Goal: Task Accomplishment & Management: Manage account settings

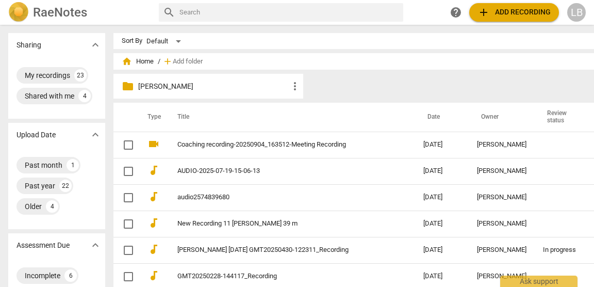
click at [487, 13] on span "add" at bounding box center [483, 12] width 12 height 12
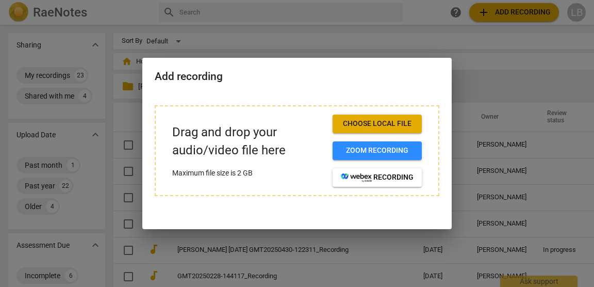
click at [382, 127] on span "Choose local file" at bounding box center [377, 124] width 73 height 10
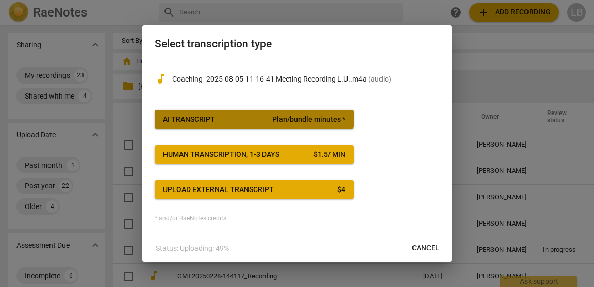
click at [237, 120] on span "AI Transcript Plan/bundle minutes *" at bounding box center [254, 119] width 183 height 10
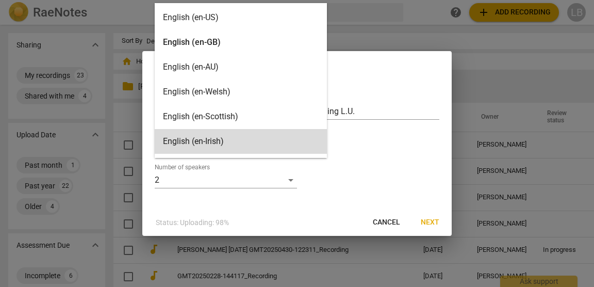
click at [285, 0] on body "RaeNotes search help add Add recording LB Sharing expand_more My recordings 23 …" at bounding box center [297, 0] width 594 height 0
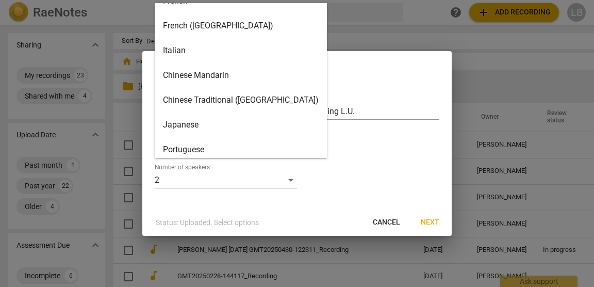
scroll to position [370, 0]
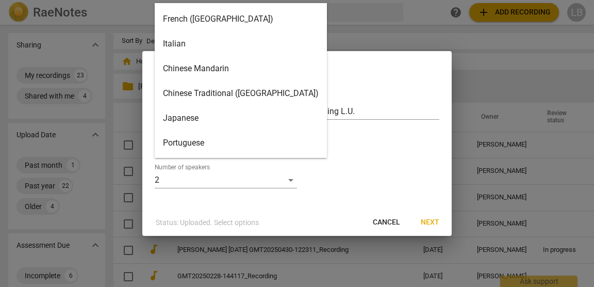
click at [225, 51] on div "Italian" at bounding box center [241, 43] width 172 height 25
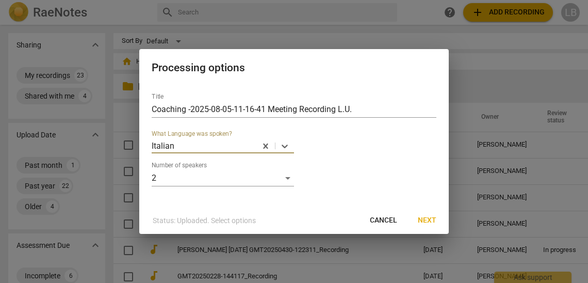
click at [427, 218] on span "Next" at bounding box center [427, 220] width 19 height 10
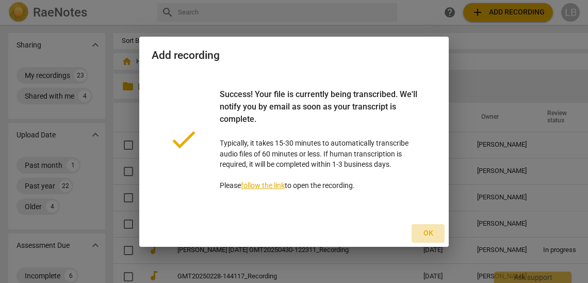
click at [430, 231] on span "Ok" at bounding box center [428, 233] width 17 height 10
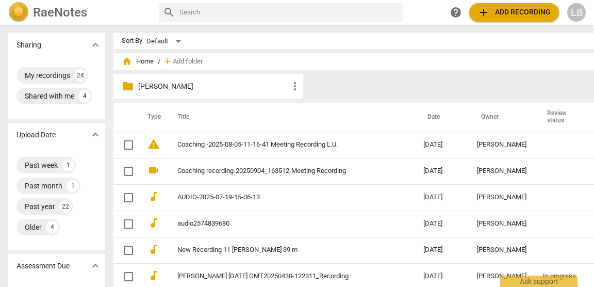
click at [499, 11] on span "add Add recording" at bounding box center [513, 12] width 73 height 12
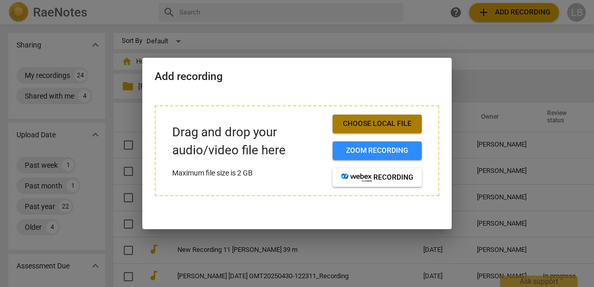
click at [389, 124] on span "Choose local file" at bounding box center [377, 124] width 73 height 10
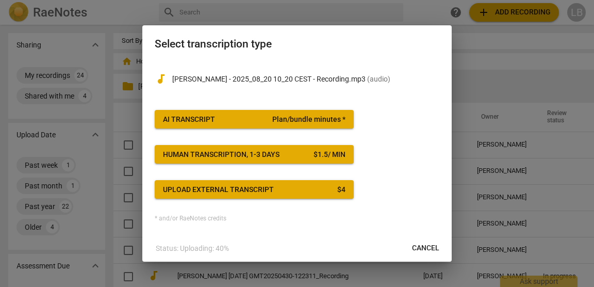
click at [278, 120] on span "Plan/bundle minutes *" at bounding box center [308, 119] width 73 height 10
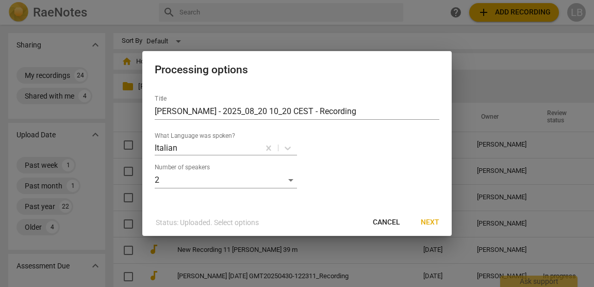
click at [431, 221] on span "Next" at bounding box center [430, 222] width 19 height 10
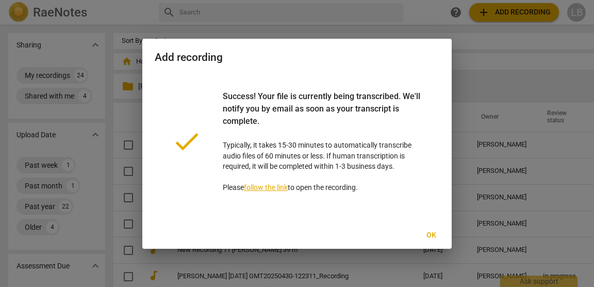
click at [435, 234] on span "Ok" at bounding box center [431, 235] width 17 height 10
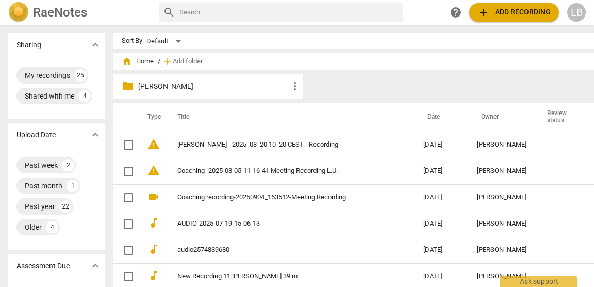
click at [497, 10] on span "add Add recording" at bounding box center [513, 12] width 73 height 12
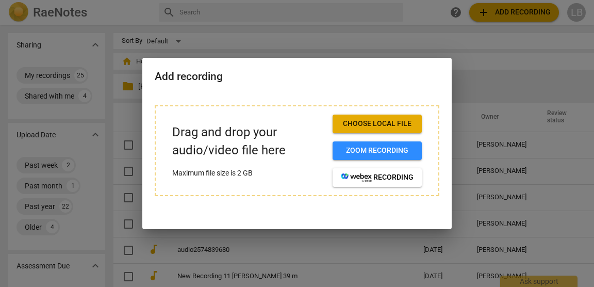
click at [381, 129] on button "Choose local file" at bounding box center [377, 123] width 89 height 19
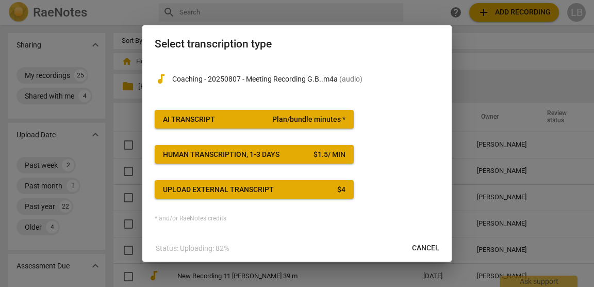
click at [259, 121] on span "AI Transcript Plan/bundle minutes *" at bounding box center [254, 119] width 183 height 10
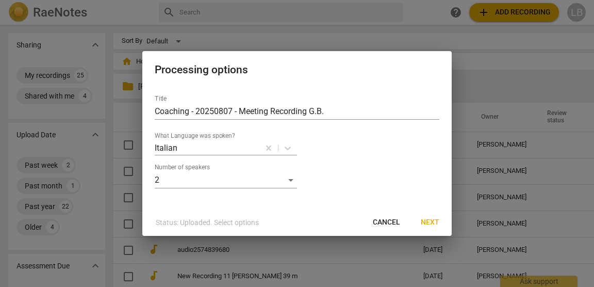
click at [430, 223] on span "Next" at bounding box center [430, 222] width 19 height 10
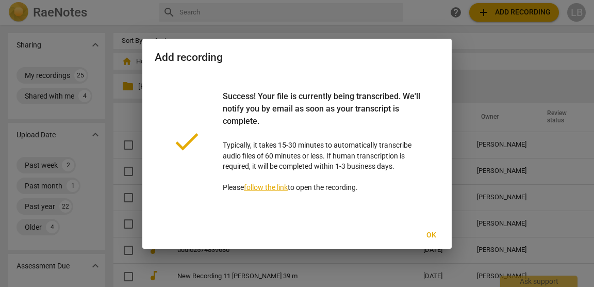
click at [429, 234] on span "Ok" at bounding box center [431, 235] width 17 height 10
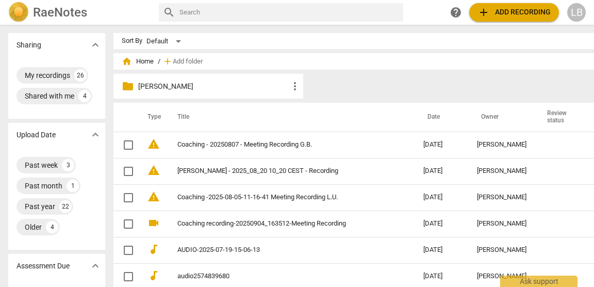
click at [499, 12] on span "add Add recording" at bounding box center [513, 12] width 73 height 12
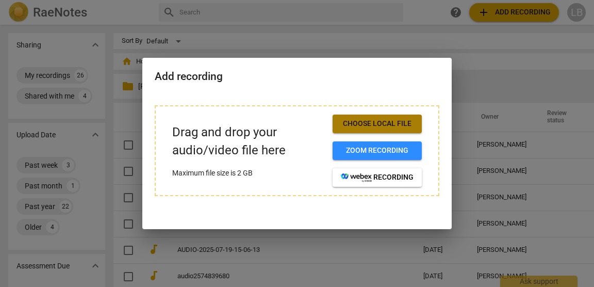
click at [379, 125] on span "Choose local file" at bounding box center [377, 124] width 73 height 10
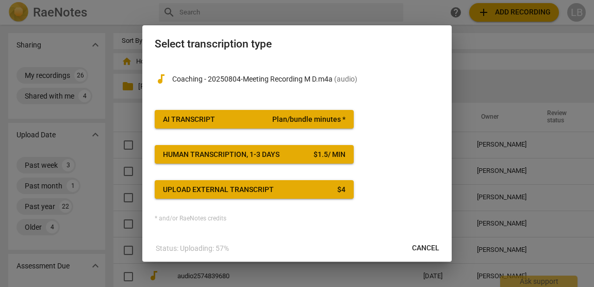
click at [261, 122] on span "AI Transcript Plan/bundle minutes *" at bounding box center [254, 119] width 183 height 10
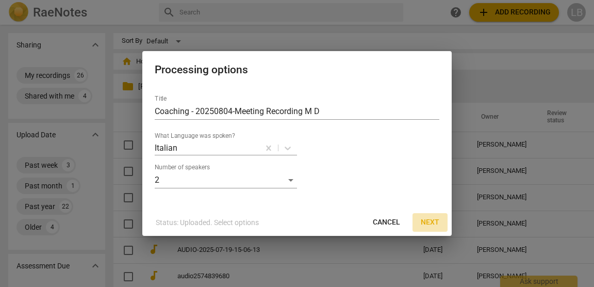
click at [429, 221] on span "Next" at bounding box center [430, 222] width 19 height 10
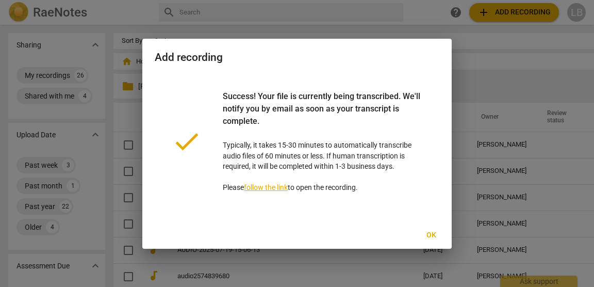
click at [432, 233] on span "Ok" at bounding box center [431, 235] width 17 height 10
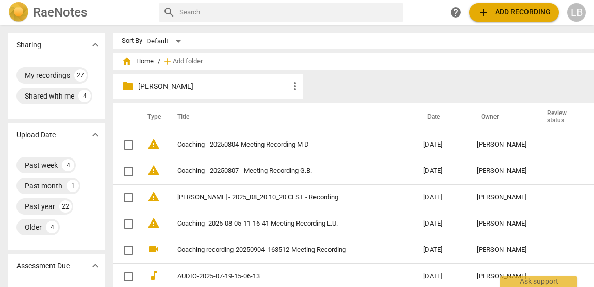
click at [490, 12] on span "add Add recording" at bounding box center [513, 12] width 73 height 12
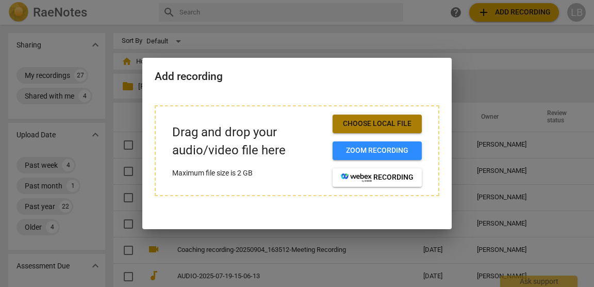
click at [370, 123] on span "Choose local file" at bounding box center [377, 124] width 73 height 10
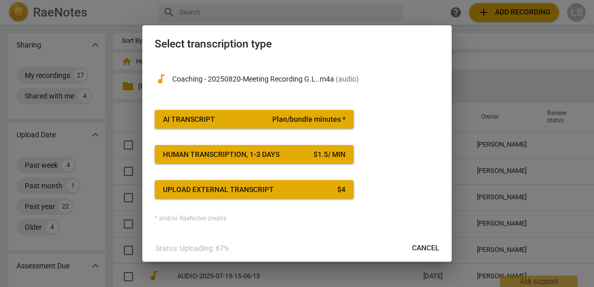
click at [264, 121] on span "AI Transcript Plan/bundle minutes *" at bounding box center [254, 119] width 183 height 10
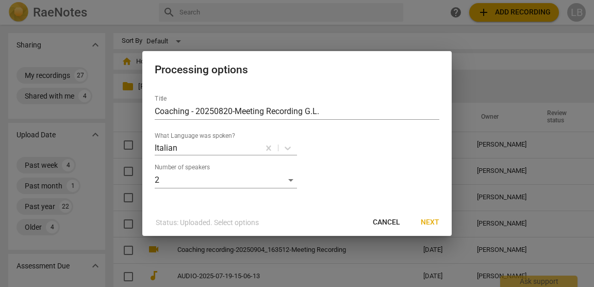
click at [436, 222] on span "Next" at bounding box center [430, 222] width 19 height 10
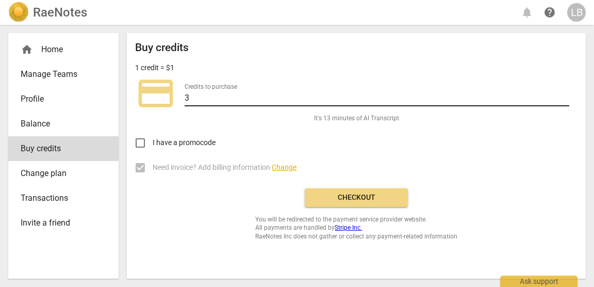
click at [565, 94] on input "3" at bounding box center [377, 98] width 385 height 15
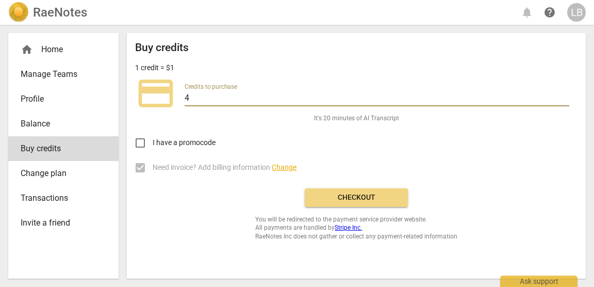
click at [565, 94] on input "4" at bounding box center [377, 98] width 385 height 15
click at [565, 94] on input "5" at bounding box center [377, 98] width 385 height 15
click at [565, 94] on input "6" at bounding box center [377, 98] width 385 height 15
click at [565, 94] on input "7" at bounding box center [377, 98] width 385 height 15
click at [565, 94] on input "23" at bounding box center [377, 98] width 385 height 15
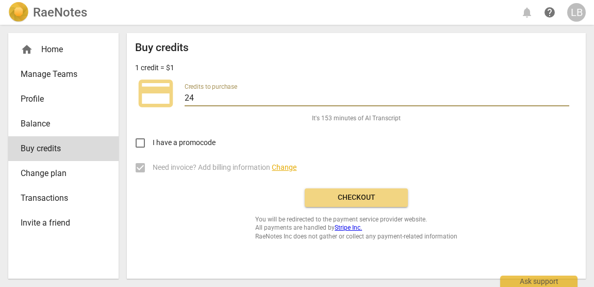
click at [565, 94] on input "24" at bounding box center [377, 98] width 385 height 15
click at [565, 94] on input "25" at bounding box center [377, 98] width 385 height 15
click at [565, 94] on input "26" at bounding box center [377, 98] width 385 height 15
click at [565, 94] on input "27" at bounding box center [377, 98] width 385 height 15
click at [565, 94] on input "28" at bounding box center [377, 98] width 385 height 15
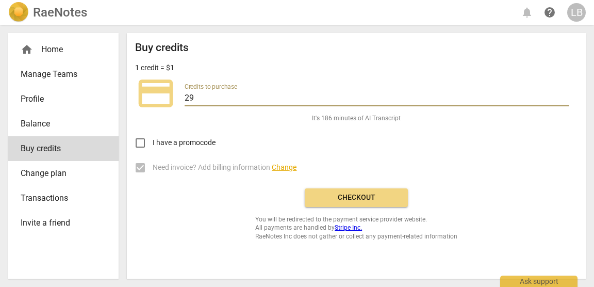
click at [565, 94] on input "29" at bounding box center [377, 98] width 385 height 15
type input "30"
click at [565, 94] on input "30" at bounding box center [377, 98] width 385 height 15
click at [369, 198] on span "Checkout" at bounding box center [356, 197] width 87 height 10
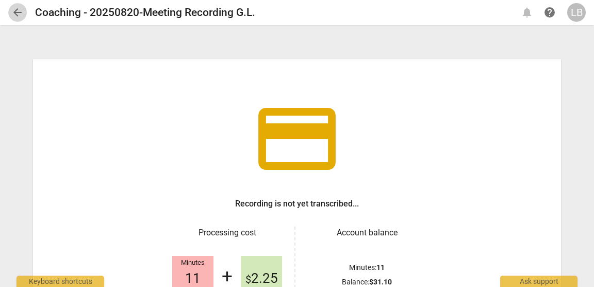
click at [15, 11] on span "arrow_back" at bounding box center [17, 12] width 12 height 12
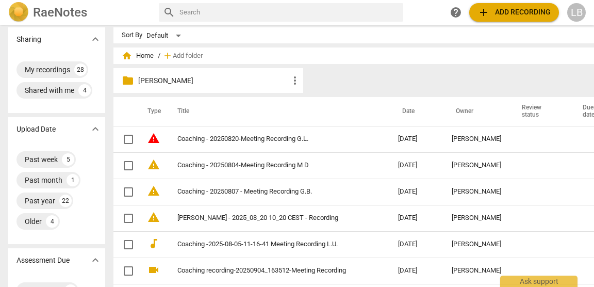
scroll to position [7, 0]
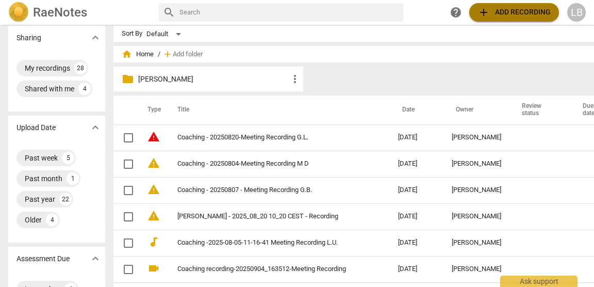
click at [488, 13] on span "add" at bounding box center [483, 12] width 12 height 12
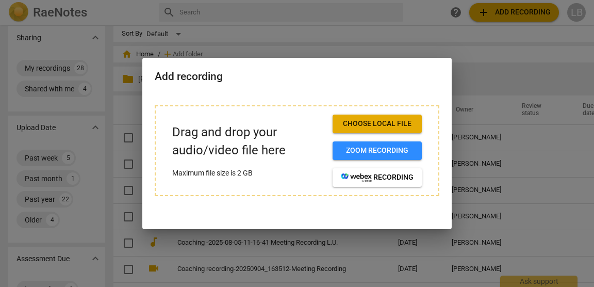
click at [399, 123] on span "Choose local file" at bounding box center [377, 124] width 73 height 10
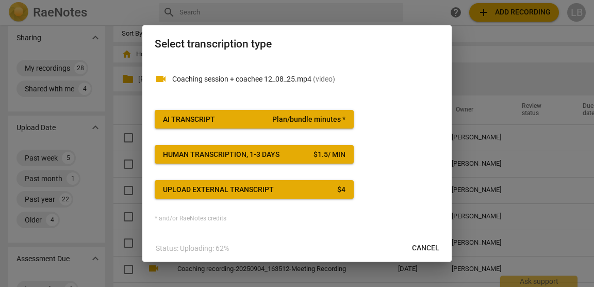
click at [280, 124] on span "Plan/bundle minutes *" at bounding box center [308, 119] width 73 height 10
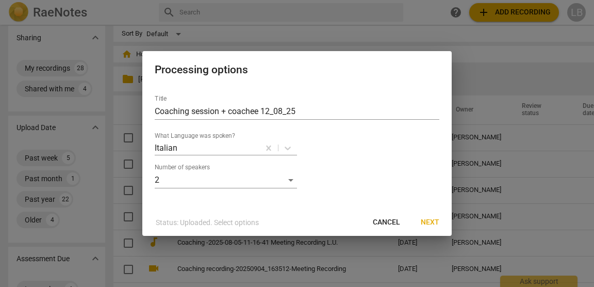
click at [435, 222] on span "Next" at bounding box center [430, 222] width 19 height 10
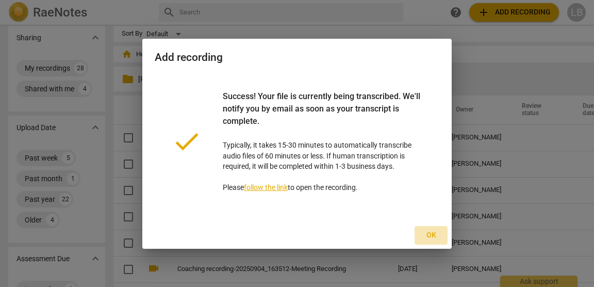
click at [432, 233] on span "Ok" at bounding box center [431, 235] width 17 height 10
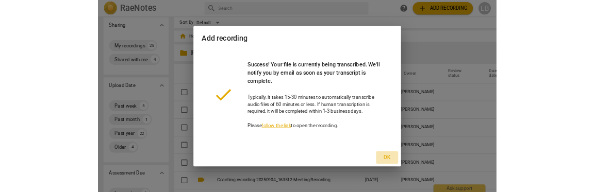
scroll to position [0, 0]
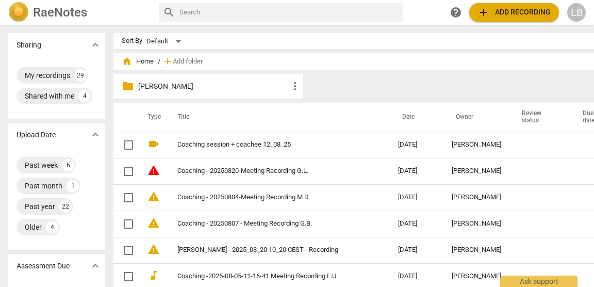
click at [495, 15] on span "add Add recording" at bounding box center [513, 12] width 73 height 12
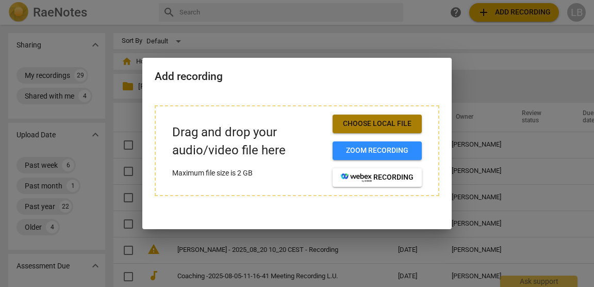
click at [364, 125] on span "Choose local file" at bounding box center [377, 124] width 73 height 10
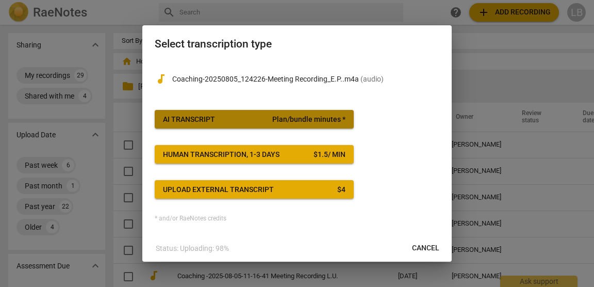
click at [245, 121] on span "AI Transcript Plan/bundle minutes *" at bounding box center [254, 119] width 183 height 10
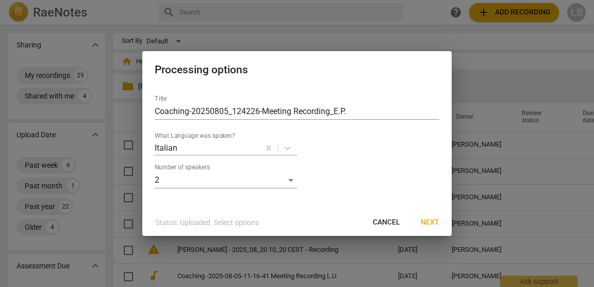
click at [436, 223] on span "Next" at bounding box center [430, 222] width 19 height 10
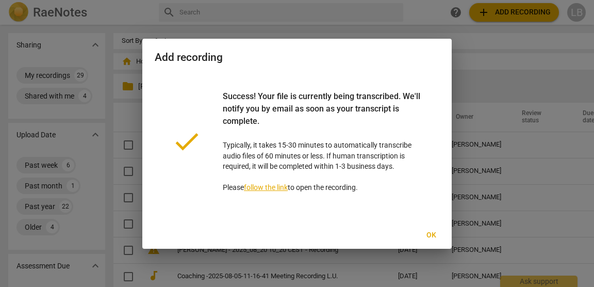
click at [433, 233] on span "Ok" at bounding box center [431, 235] width 17 height 10
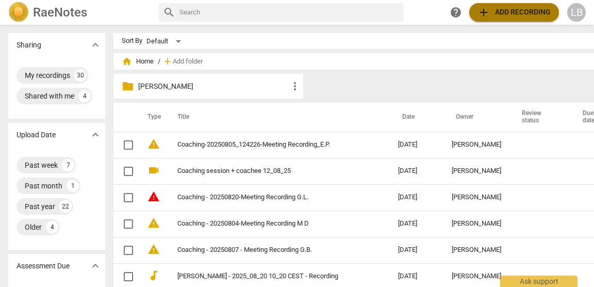
click at [482, 14] on span "add" at bounding box center [483, 12] width 12 height 12
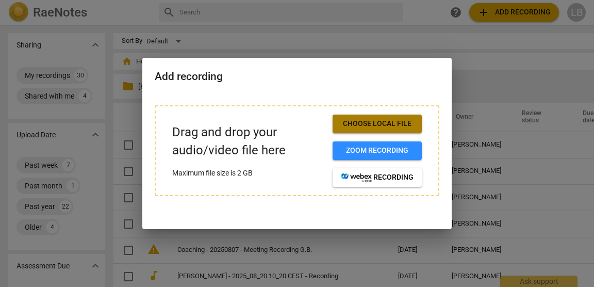
click at [375, 122] on span "Choose local file" at bounding box center [377, 124] width 73 height 10
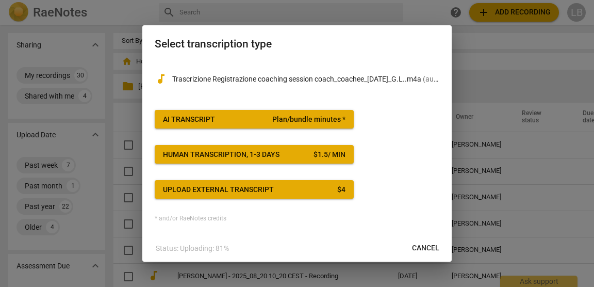
click at [240, 118] on span "AI Transcript Plan/bundle minutes *" at bounding box center [254, 119] width 183 height 10
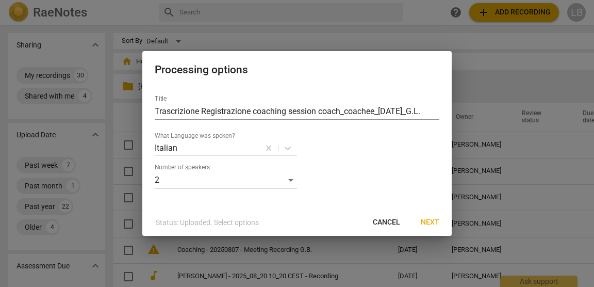
click at [435, 219] on span "Next" at bounding box center [430, 222] width 19 height 10
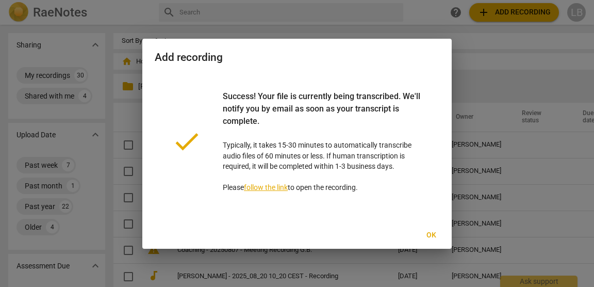
click at [432, 233] on span "Ok" at bounding box center [431, 235] width 17 height 10
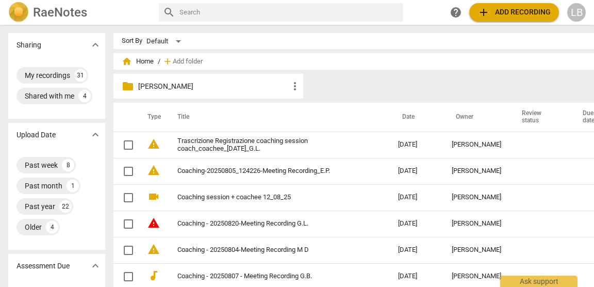
click at [491, 12] on span "add Add recording" at bounding box center [513, 12] width 73 height 12
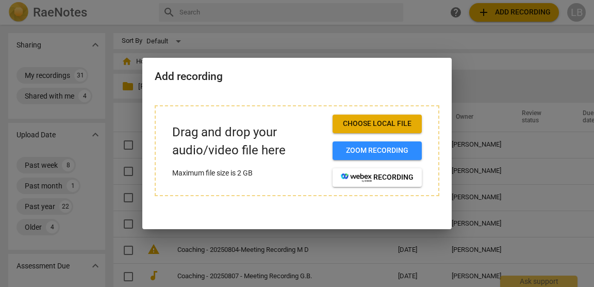
click at [406, 122] on span "Choose local file" at bounding box center [377, 124] width 73 height 10
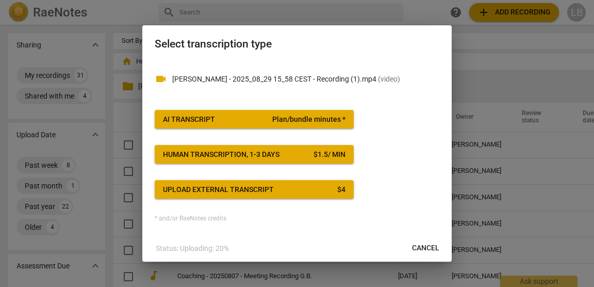
click at [290, 124] on button "AI Transcript Plan/bundle minutes *" at bounding box center [254, 119] width 199 height 19
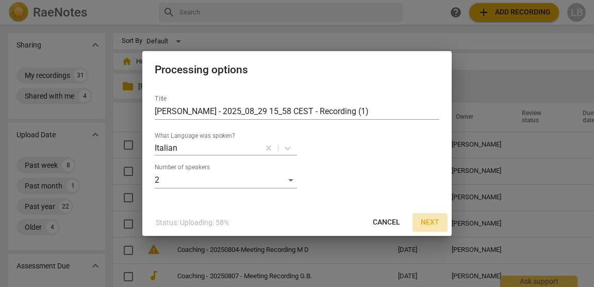
click at [434, 220] on span "Next" at bounding box center [430, 222] width 19 height 10
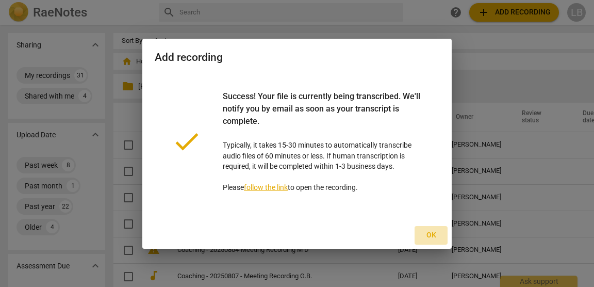
click at [430, 234] on span "Ok" at bounding box center [431, 235] width 17 height 10
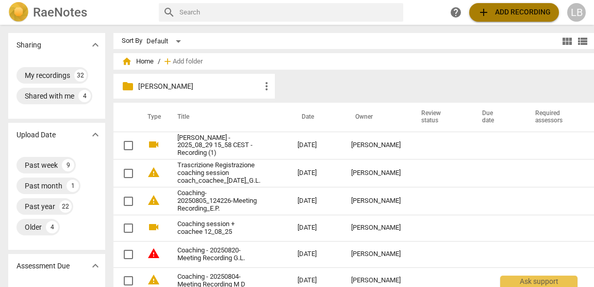
click at [507, 15] on span "add Add recording" at bounding box center [513, 12] width 73 height 12
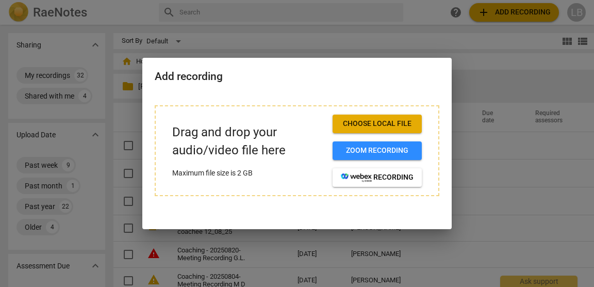
click at [401, 126] on span "Choose local file" at bounding box center [377, 124] width 73 height 10
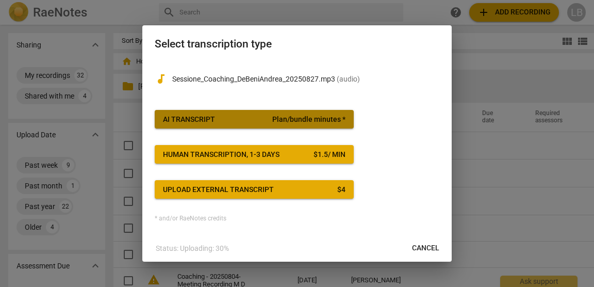
click at [286, 123] on span "Plan/bundle minutes *" at bounding box center [308, 119] width 73 height 10
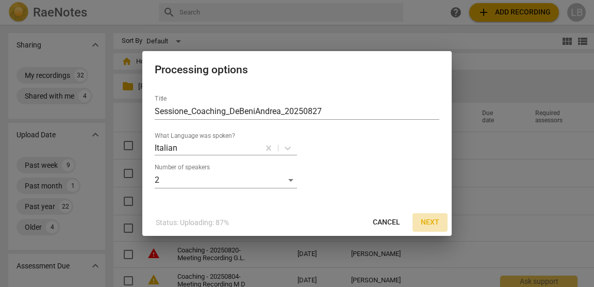
click at [429, 222] on span "Next" at bounding box center [430, 222] width 19 height 10
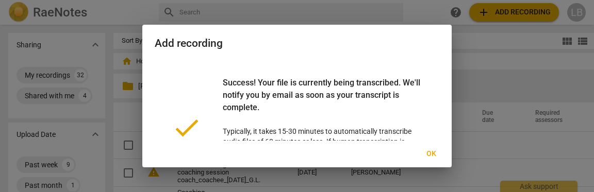
click at [435, 156] on span "Ok" at bounding box center [431, 154] width 17 height 10
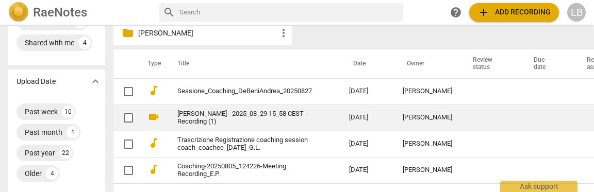
scroll to position [39, 0]
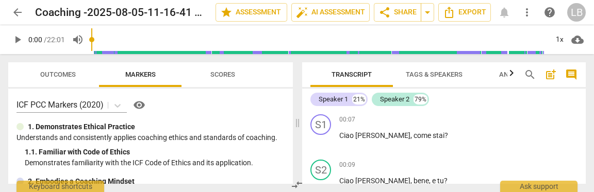
click at [444, 73] on span "Tags & Speakers" at bounding box center [434, 75] width 57 height 8
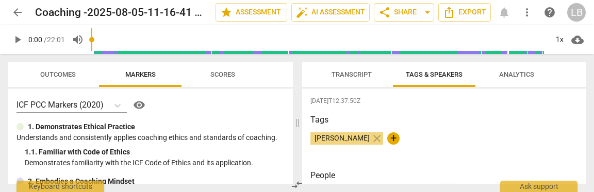
click at [366, 71] on span "Transcript" at bounding box center [352, 75] width 40 height 8
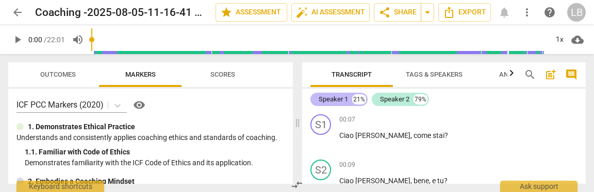
click at [327, 99] on div "Speaker 1" at bounding box center [333, 99] width 29 height 10
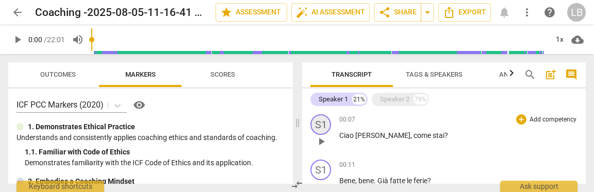
click at [322, 125] on div "S1" at bounding box center [320, 124] width 21 height 21
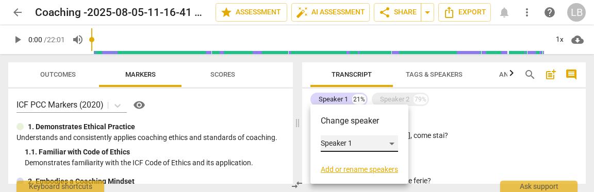
click at [373, 145] on div "Speaker 1" at bounding box center [359, 144] width 77 height 17
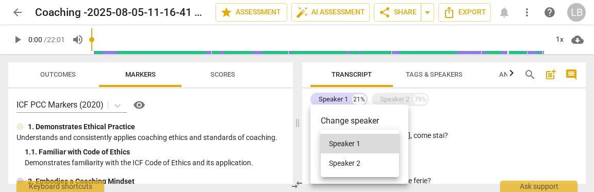
click at [455, 128] on div at bounding box center [297, 96] width 594 height 192
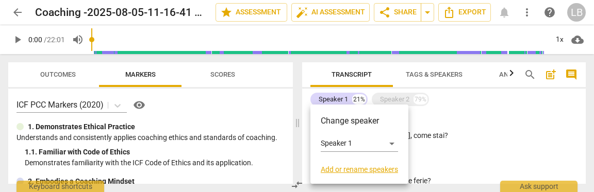
click at [453, 151] on div at bounding box center [297, 96] width 594 height 192
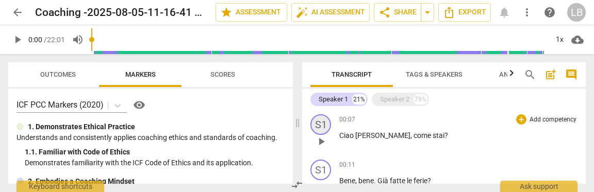
click at [319, 124] on div "S1" at bounding box center [320, 124] width 21 height 21
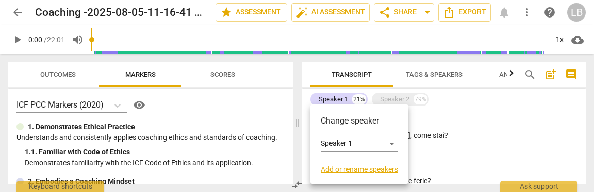
click at [365, 171] on link "Add or rename speakers" at bounding box center [359, 170] width 77 height 8
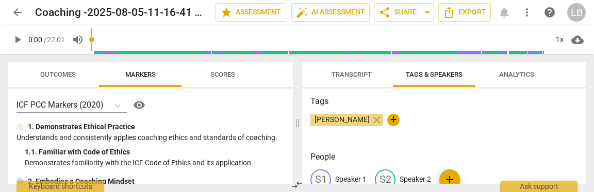
scroll to position [48, 0]
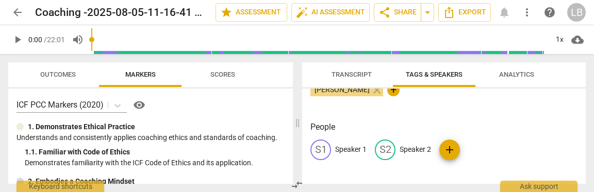
click at [354, 150] on p "Speaker 1" at bounding box center [350, 149] width 31 height 11
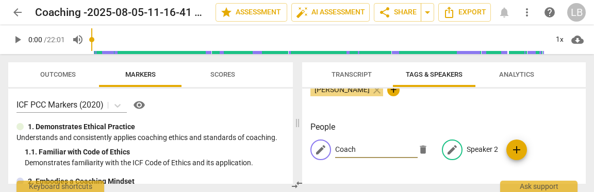
type input "Coach"
click at [478, 152] on p "Speaker 2" at bounding box center [482, 149] width 31 height 11
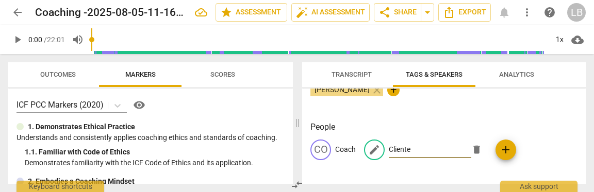
type input "Cliente"
click at [553, 123] on h3 "People" at bounding box center [443, 127] width 267 height 12
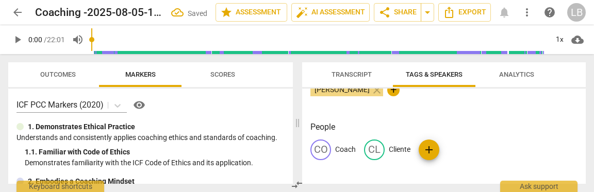
click at [354, 72] on span "Transcript" at bounding box center [352, 75] width 40 height 8
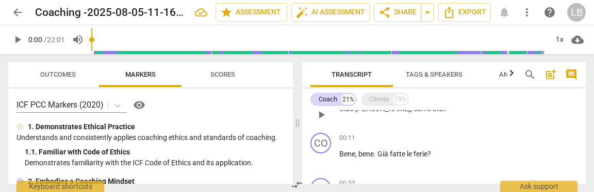
scroll to position [0, 0]
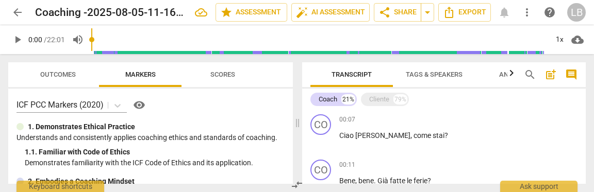
click at [427, 74] on span "Tags & Speakers" at bounding box center [434, 75] width 57 height 8
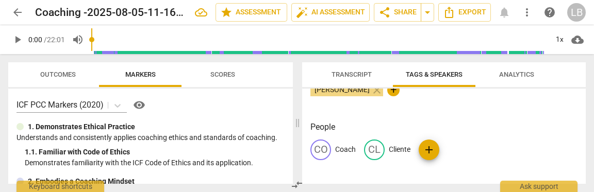
click at [517, 77] on span "Analytics" at bounding box center [516, 75] width 35 height 8
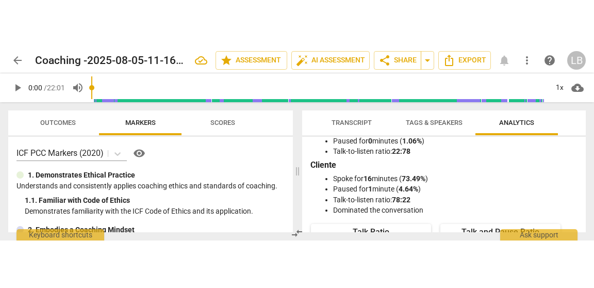
scroll to position [23, 0]
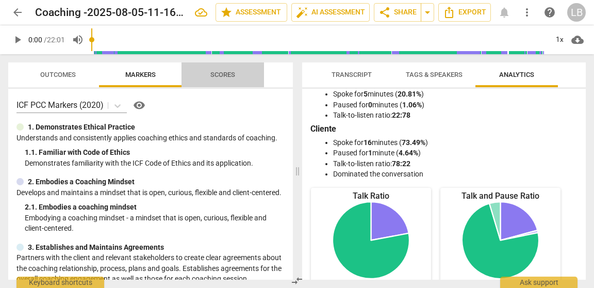
click at [221, 77] on span "Scores" at bounding box center [222, 75] width 25 height 8
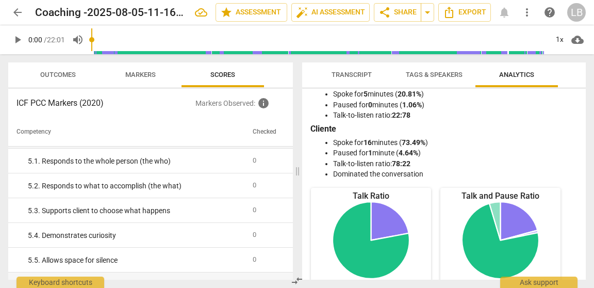
scroll to position [0, 0]
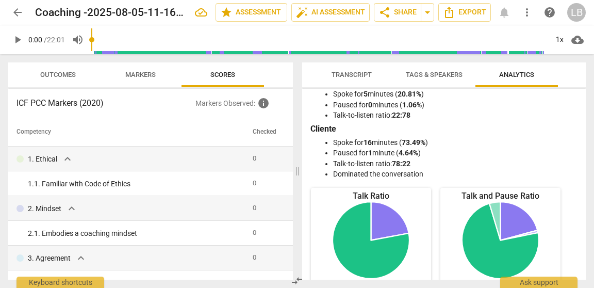
click at [67, 72] on span "Outcomes" at bounding box center [58, 75] width 36 height 8
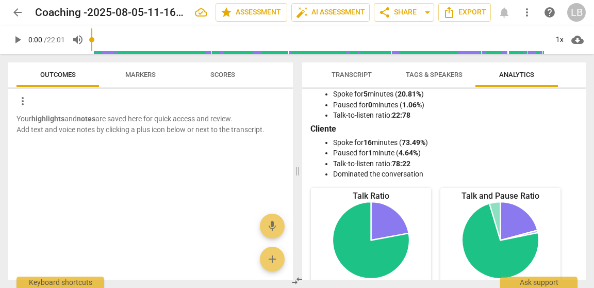
click at [141, 76] on span "Markers" at bounding box center [140, 75] width 30 height 8
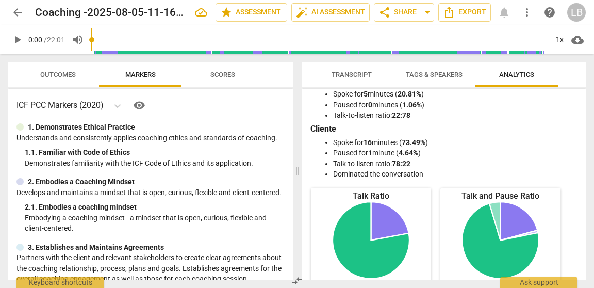
click at [437, 73] on span "Tags & Speakers" at bounding box center [434, 75] width 57 height 8
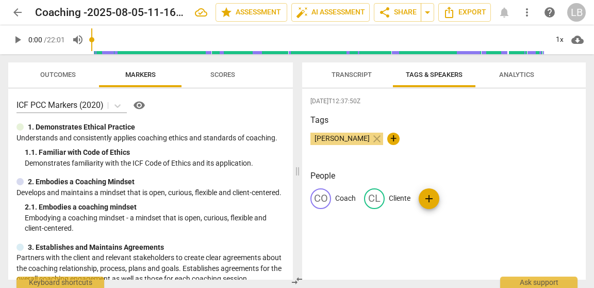
click at [354, 70] on span "Transcript" at bounding box center [351, 75] width 65 height 14
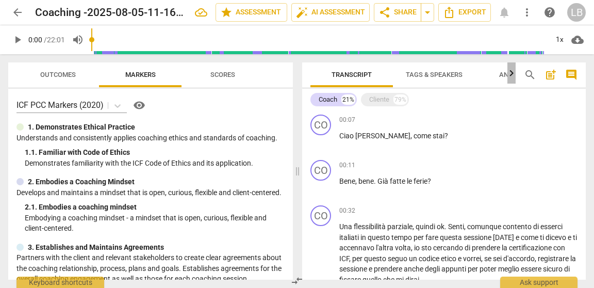
click at [509, 74] on icon "button" at bounding box center [511, 73] width 12 height 12
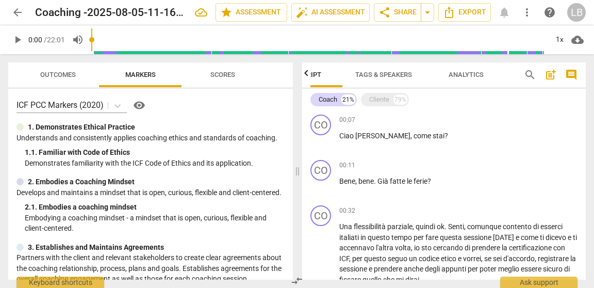
click at [550, 76] on span "post_add" at bounding box center [551, 75] width 12 height 12
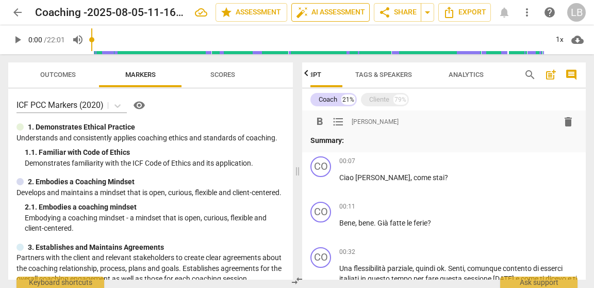
click at [317, 15] on span "auto_fix_high AI Assessment" at bounding box center [330, 12] width 69 height 12
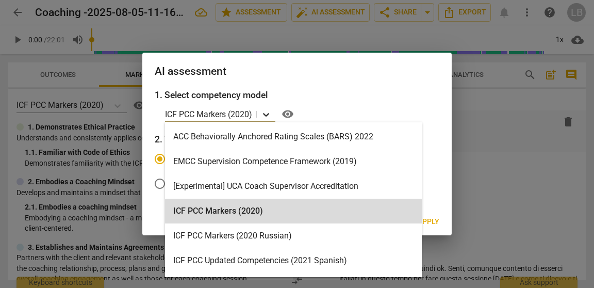
click at [265, 113] on icon at bounding box center [266, 115] width 6 height 4
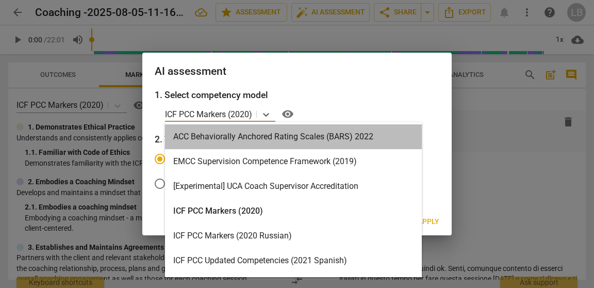
click at [273, 143] on div "ACC Behaviorally Anchored Rating Scales (BARS) 2022" at bounding box center [293, 136] width 257 height 25
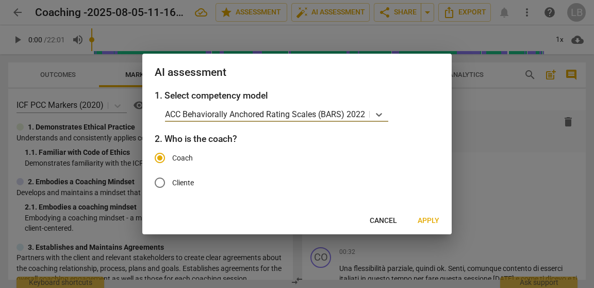
click at [432, 192] on span "Apply" at bounding box center [429, 221] width 22 height 10
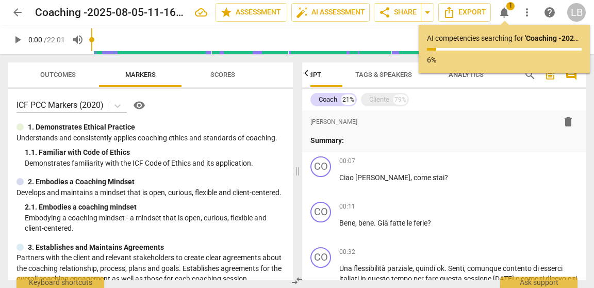
click at [18, 14] on span "arrow_back" at bounding box center [17, 12] width 12 height 12
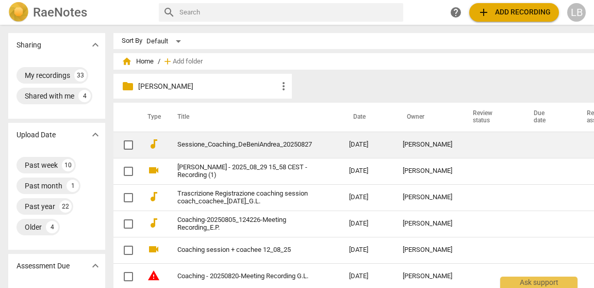
click at [234, 141] on link "Sessione_Coaching_DeBeniAndrea_20250827" at bounding box center [244, 145] width 135 height 8
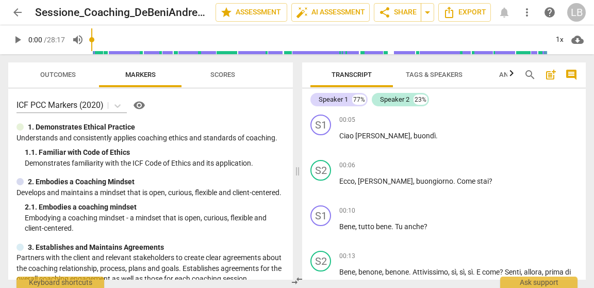
click at [434, 71] on span "Tags & Speakers" at bounding box center [434, 75] width 57 height 8
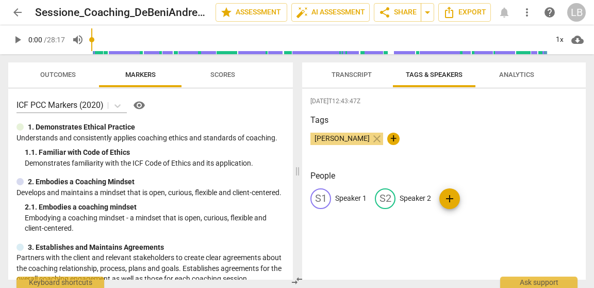
click at [345, 192] on p "Speaker 1" at bounding box center [350, 198] width 31 height 11
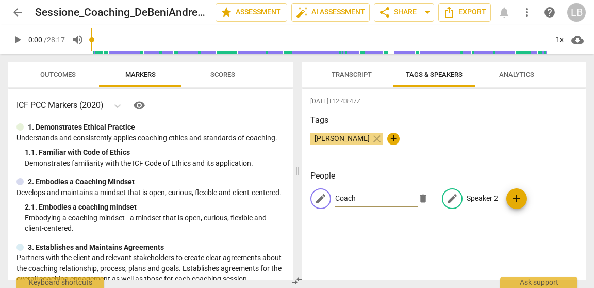
type input "Coach"
click at [476, 192] on p "Speaker 2" at bounding box center [482, 198] width 31 height 11
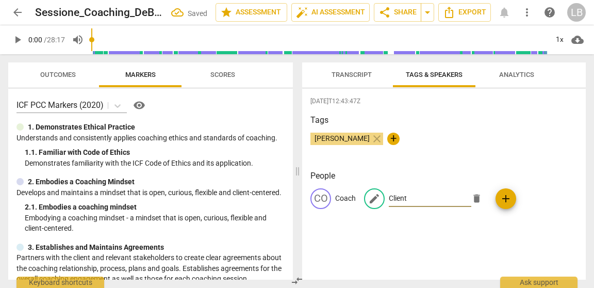
type input "Client"
click at [559, 189] on div "CO Coach edit Client delete add" at bounding box center [443, 202] width 267 height 29
click at [520, 72] on span "Analytics" at bounding box center [516, 75] width 35 height 8
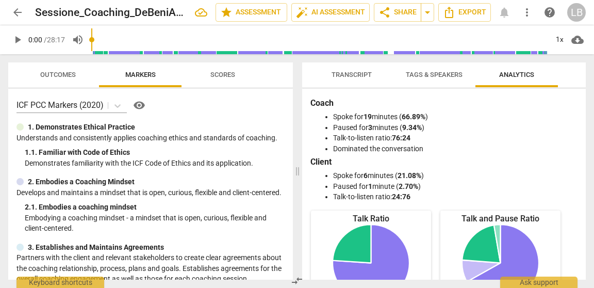
click at [71, 76] on span "Outcomes" at bounding box center [58, 75] width 36 height 8
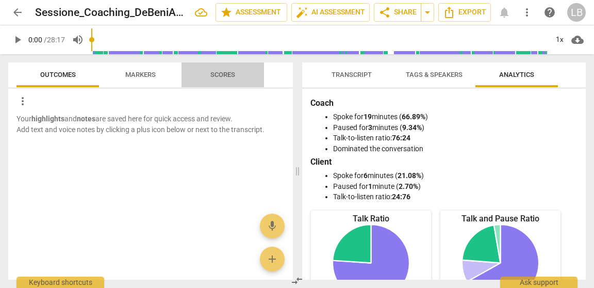
click at [229, 76] on span "Scores" at bounding box center [222, 75] width 25 height 8
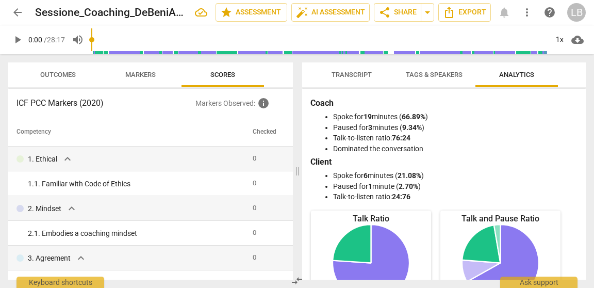
click at [351, 78] on span "Transcript" at bounding box center [352, 75] width 40 height 8
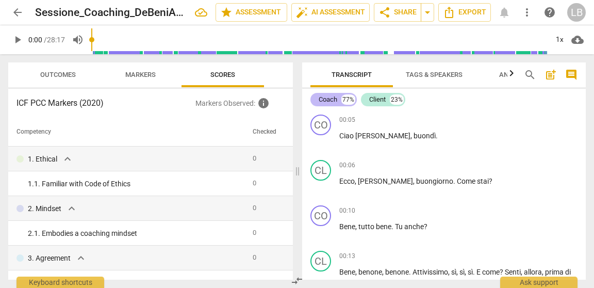
click at [324, 99] on div "Coach" at bounding box center [328, 99] width 19 height 10
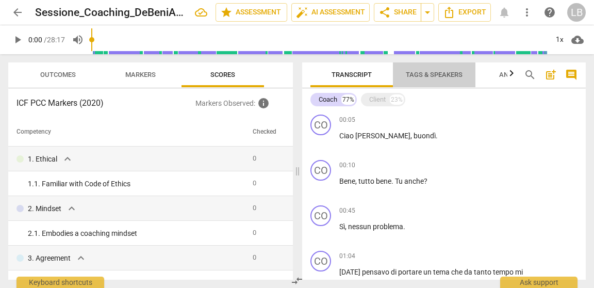
click at [435, 78] on span "Tags & Speakers" at bounding box center [434, 75] width 57 height 8
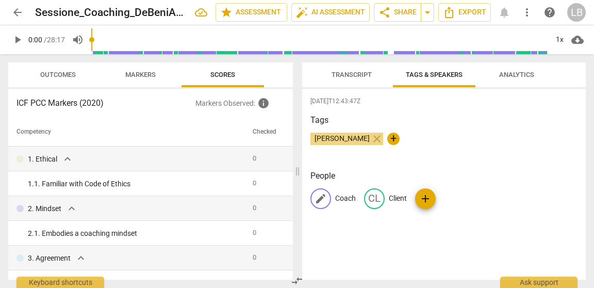
click at [353, 192] on p "Coach" at bounding box center [345, 198] width 21 height 11
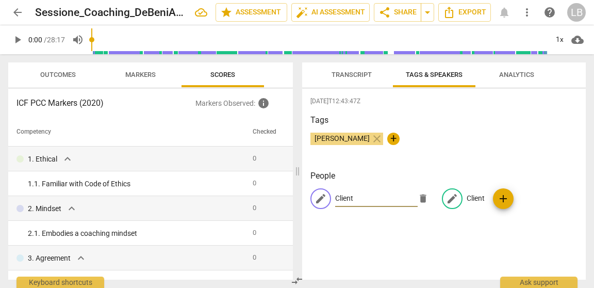
type input "Client"
click at [467, 192] on p "Client" at bounding box center [476, 198] width 18 height 11
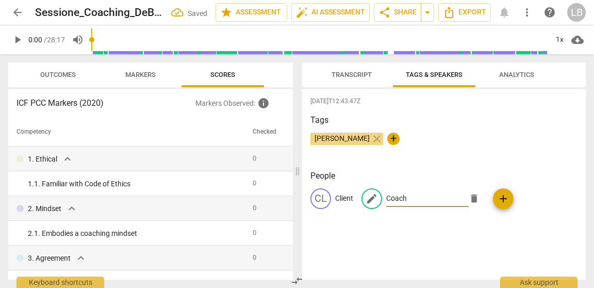
type input "Coach"
click at [562, 192] on div "CL Client edit Coach delete add" at bounding box center [443, 202] width 267 height 29
click at [357, 77] on span "Transcript" at bounding box center [352, 75] width 40 height 8
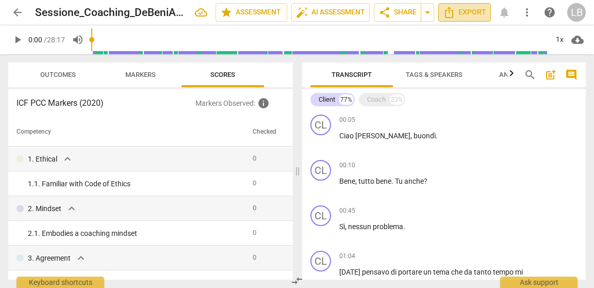
click at [453, 14] on icon "Export" at bounding box center [449, 12] width 8 height 11
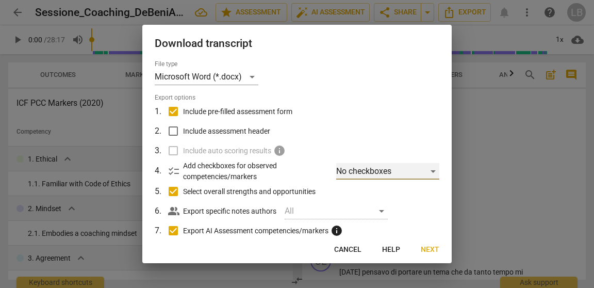
click at [428, 171] on div "No checkboxes" at bounding box center [387, 171] width 103 height 17
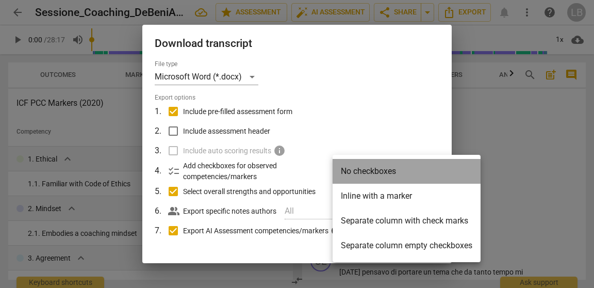
click at [428, 171] on li "No checkboxes" at bounding box center [407, 171] width 148 height 25
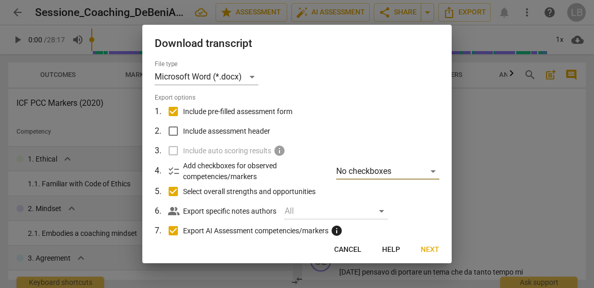
click at [427, 192] on span "Next" at bounding box center [430, 249] width 19 height 10
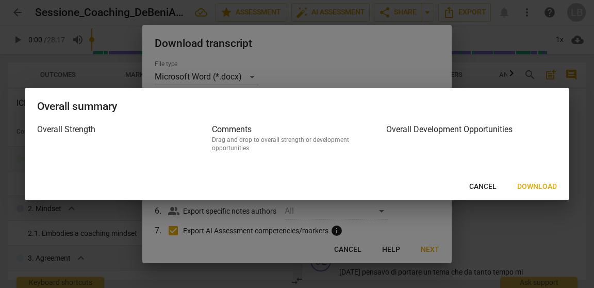
click at [539, 188] on span "Download" at bounding box center [537, 187] width 40 height 10
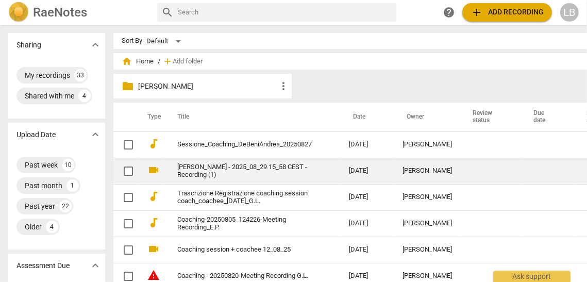
click at [272, 169] on link "[PERSON_NAME] - 2025_08_29 15_58 CEST - Recording (1)" at bounding box center [244, 170] width 135 height 15
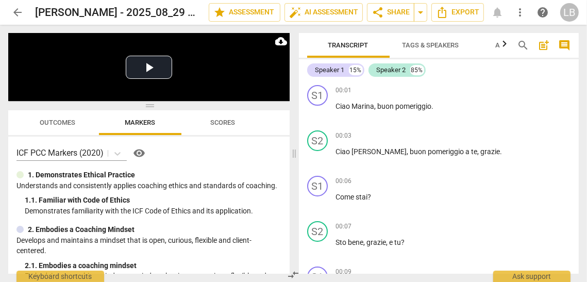
click at [431, 46] on span "Tags & Speakers" at bounding box center [431, 45] width 57 height 8
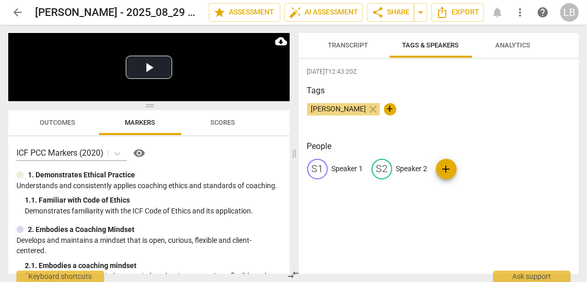
click at [342, 169] on p "Speaker 1" at bounding box center [347, 168] width 31 height 11
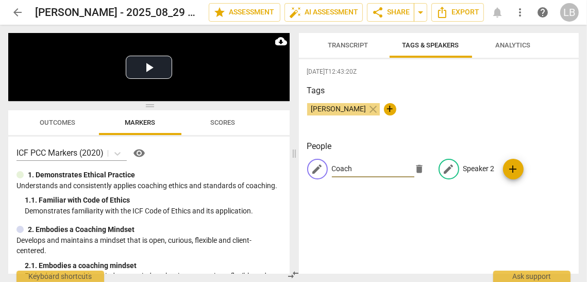
type input "Coach"
click at [473, 171] on p "Speaker 2" at bounding box center [479, 168] width 31 height 11
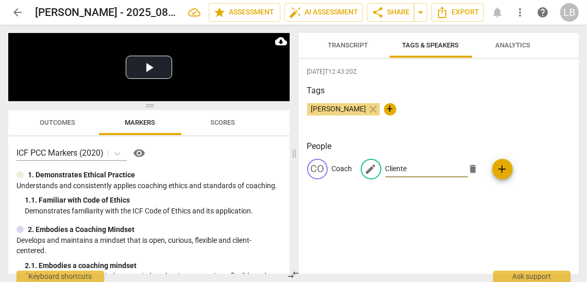
type input "Cliente"
click at [352, 44] on span "Transcript" at bounding box center [348, 45] width 40 height 8
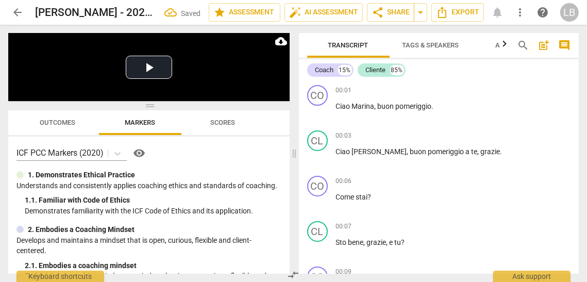
click at [437, 47] on span "Tags & Speakers" at bounding box center [431, 45] width 57 height 8
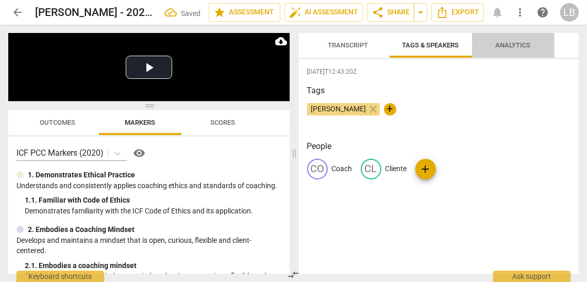
click at [506, 43] on span "Analytics" at bounding box center [513, 45] width 35 height 8
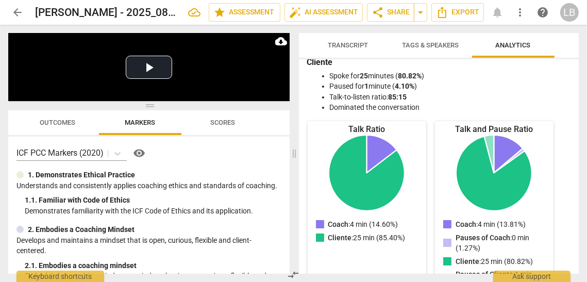
scroll to position [59, 0]
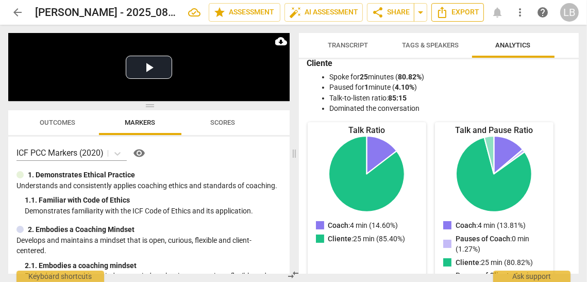
click at [448, 13] on icon "Export" at bounding box center [442, 12] width 12 height 12
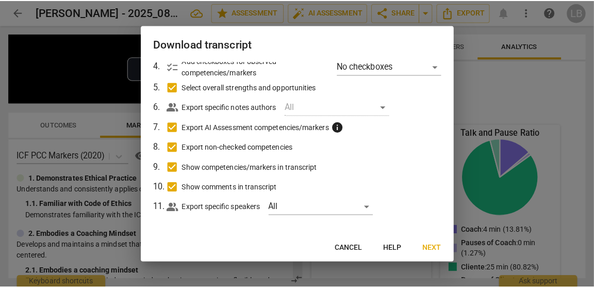
scroll to position [108, 0]
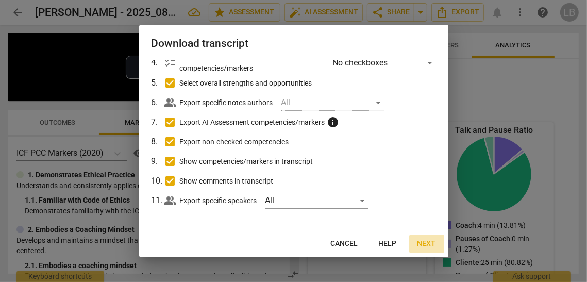
click at [425, 192] on span "Next" at bounding box center [427, 244] width 19 height 10
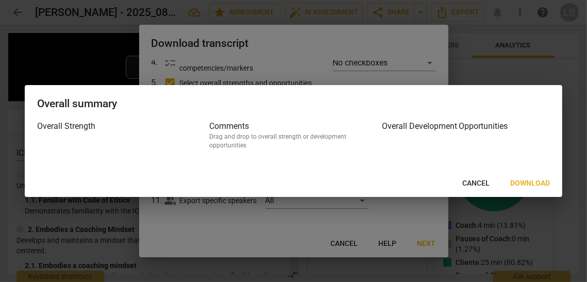
click at [537, 184] on span "Download" at bounding box center [531, 183] width 40 height 10
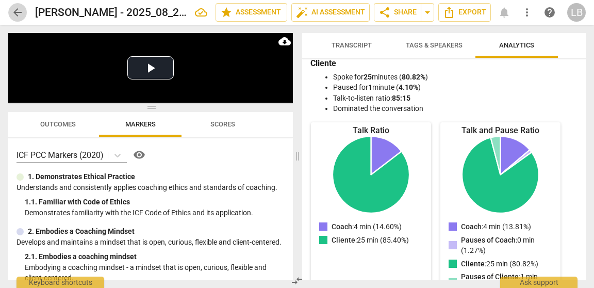
click at [17, 10] on span "arrow_back" at bounding box center [17, 12] width 12 height 12
